Goal: Information Seeking & Learning: Learn about a topic

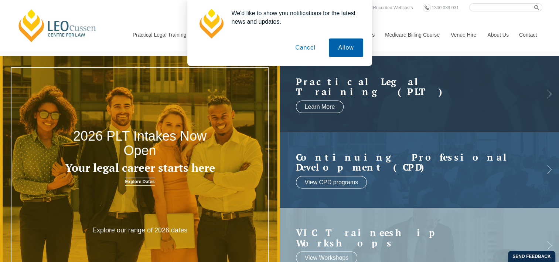
click at [335, 52] on button "Allow" at bounding box center [346, 47] width 34 height 18
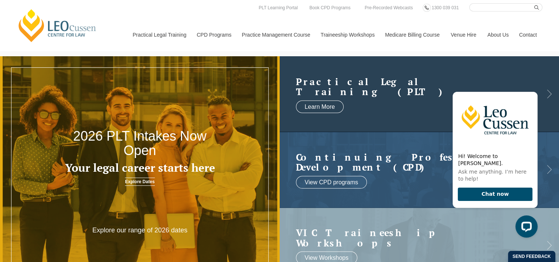
scroll to position [1, 0]
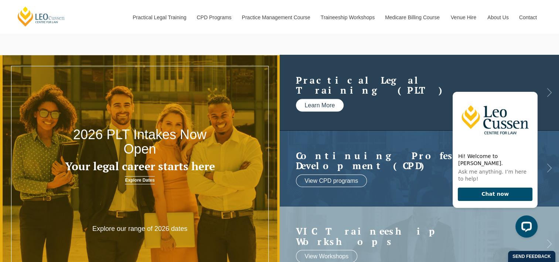
click at [332, 107] on link "Learn More" at bounding box center [320, 105] width 48 height 13
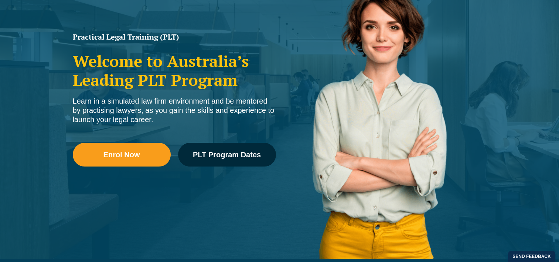
scroll to position [114, 0]
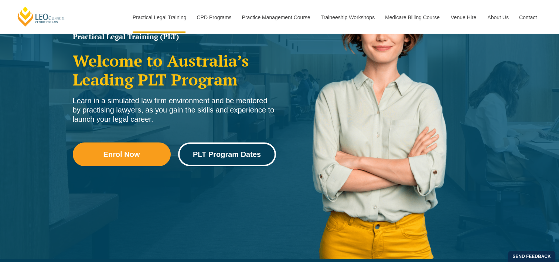
click at [225, 155] on span "PLT Program Dates" at bounding box center [227, 153] width 68 height 7
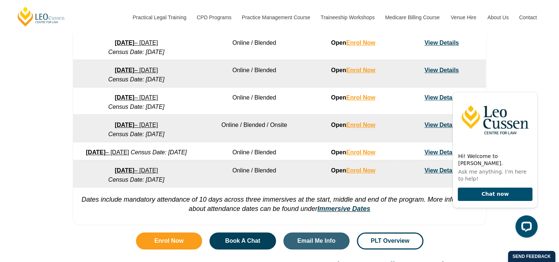
scroll to position [521, 0]
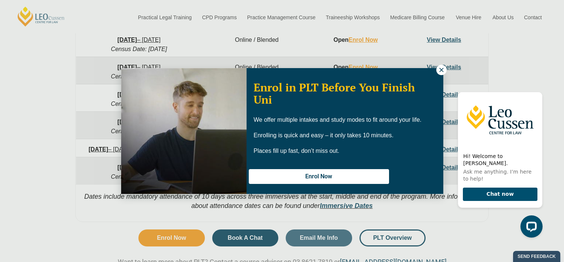
click at [441, 68] on icon at bounding box center [441, 69] width 7 height 7
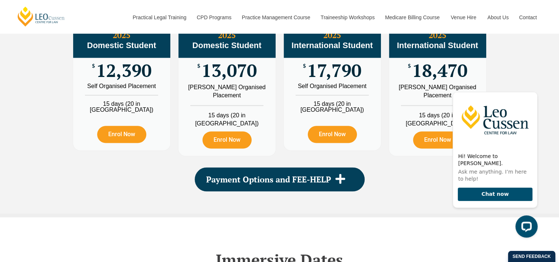
scroll to position [931, 0]
